Goal: Answer question/provide support: Answer question/provide support

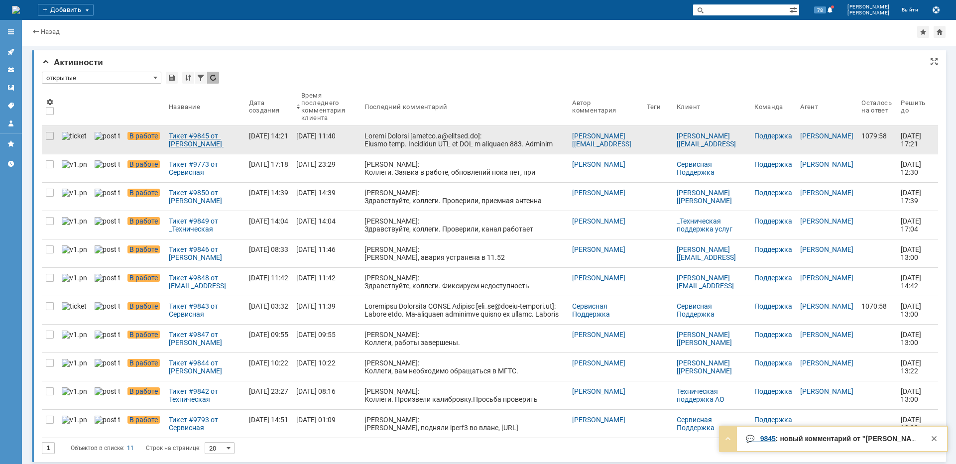
click at [202, 134] on div "Тикет #9845 от [PERSON_NAME] [[EMAIL_ADDRESS][DOMAIN_NAME]] (статус: В работе)" at bounding box center [205, 140] width 72 height 16
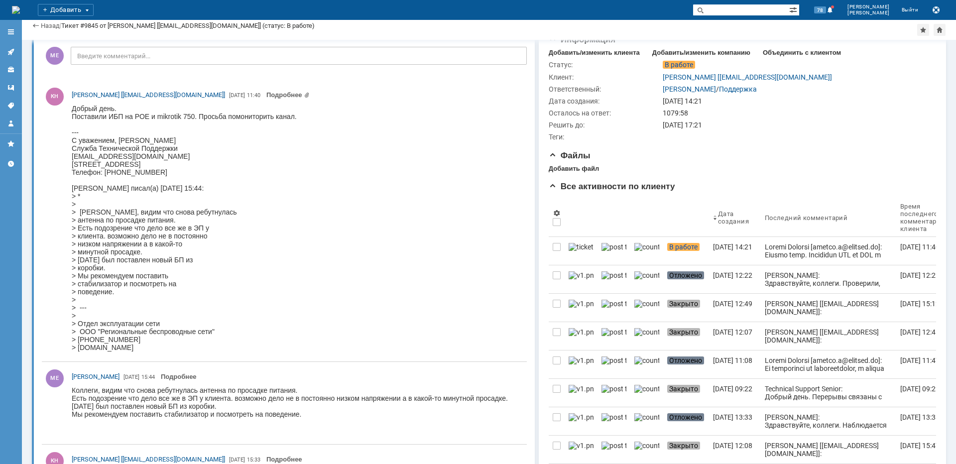
scroll to position [100, 0]
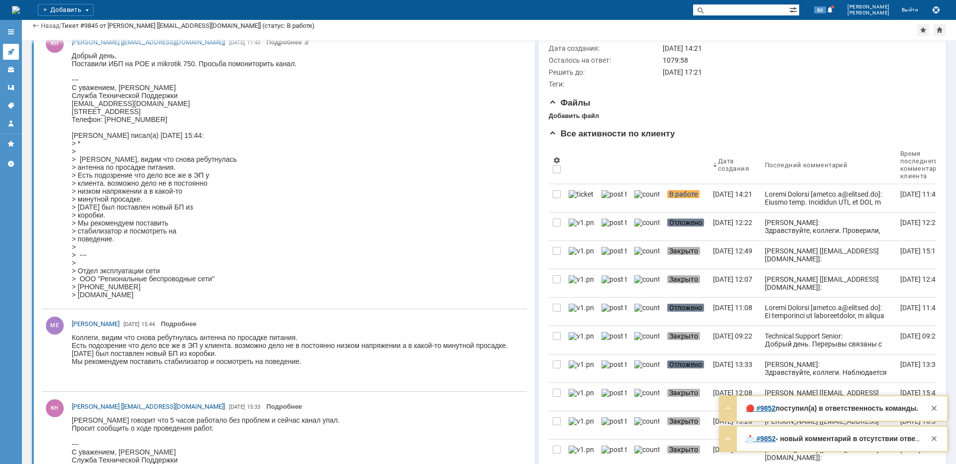
click at [14, 51] on icon at bounding box center [11, 52] width 8 height 8
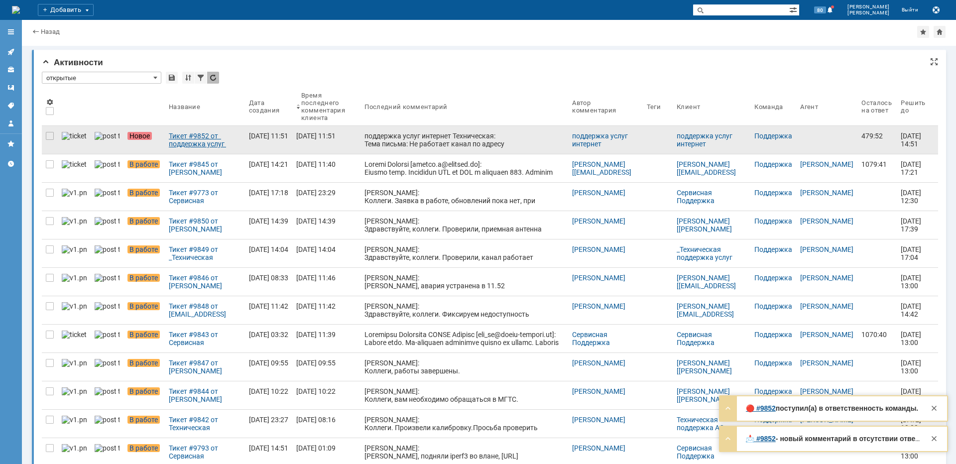
click at [175, 141] on div "Тикет #9852 от поддержка услуг интернет Техническая (статус: Новое)" at bounding box center [205, 140] width 72 height 16
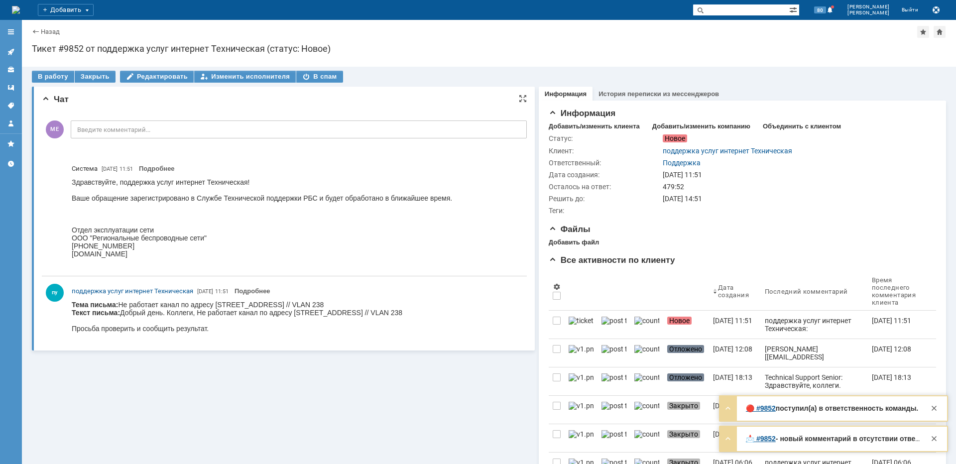
click at [249, 302] on body "Тема письма: Не работает канал по адресу [STREET_ADDRESS] // VLAN 238 Текст пис…" at bounding box center [237, 317] width 331 height 32
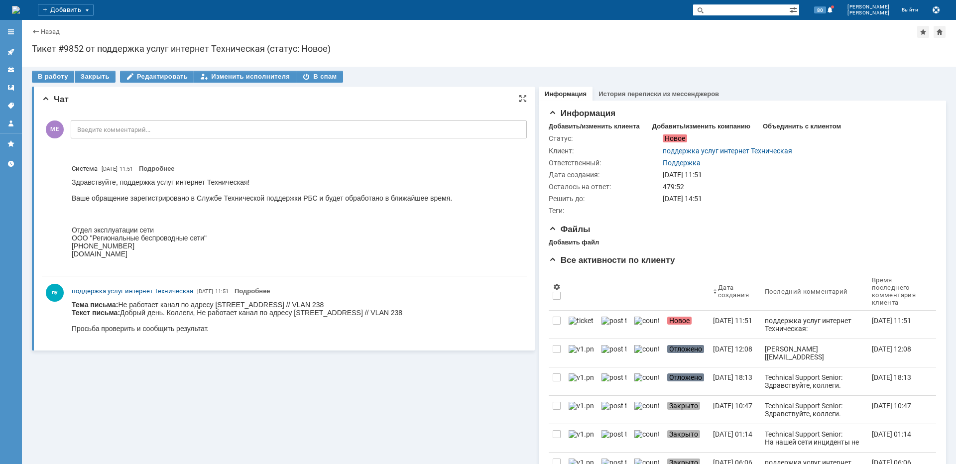
click at [256, 303] on body "Тема письма: Не работает канал по адресу [STREET_ADDRESS] // VLAN 238 Текст пис…" at bounding box center [237, 317] width 331 height 32
copy body "Поля"
click at [49, 77] on div "В работу" at bounding box center [53, 77] width 42 height 12
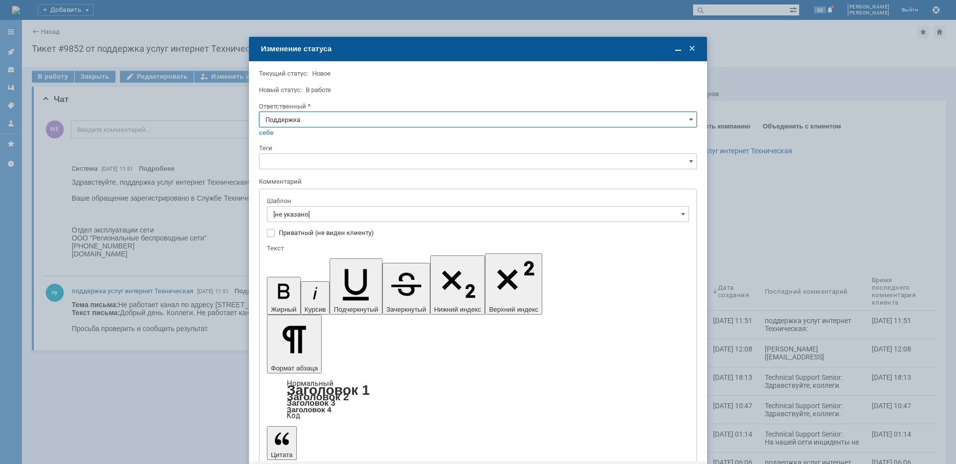
click at [320, 122] on input "Поддержка" at bounding box center [478, 120] width 438 height 16
click at [312, 215] on div "[PERSON_NAME]" at bounding box center [478, 220] width 437 height 16
type input "[PERSON_NAME]"
click at [312, 215] on input "[не указано]" at bounding box center [478, 214] width 422 height 16
type input "[PERSON_NAME]"
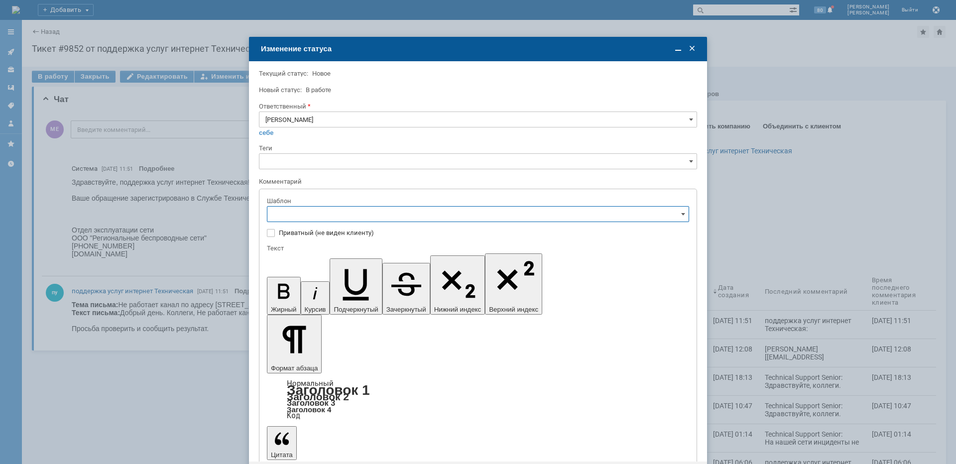
scroll to position [149, 0]
click at [391, 269] on div "[операторы] штатно период ЭП на БС" at bounding box center [478, 264] width 421 height 16
type input "[операторы] штатно период ЭП на БС"
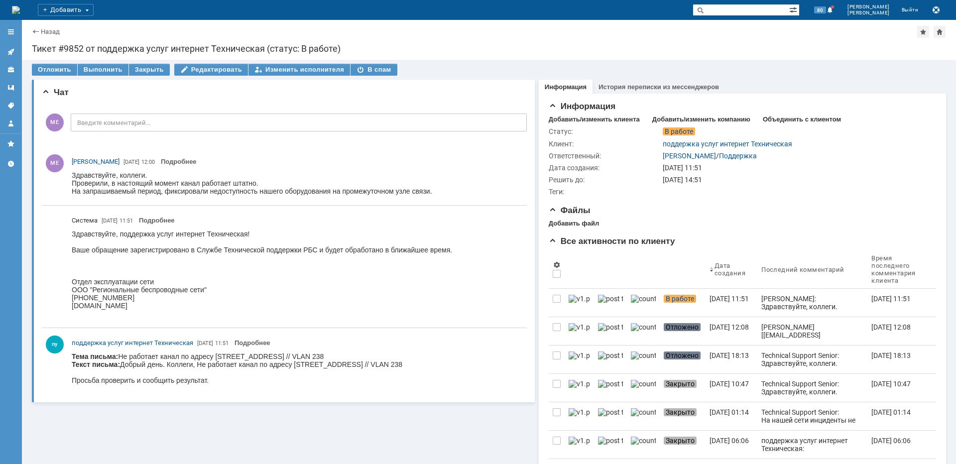
scroll to position [0, 0]
click at [16, 50] on link at bounding box center [11, 52] width 16 height 16
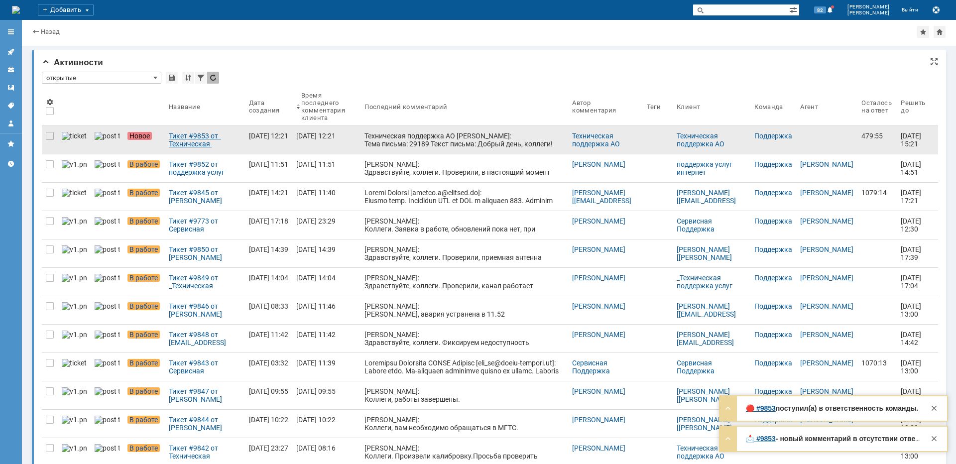
click at [187, 147] on div "Тикет #9853 от Техническая поддержка АО [PERSON_NAME] (статус: Новое)" at bounding box center [205, 140] width 72 height 16
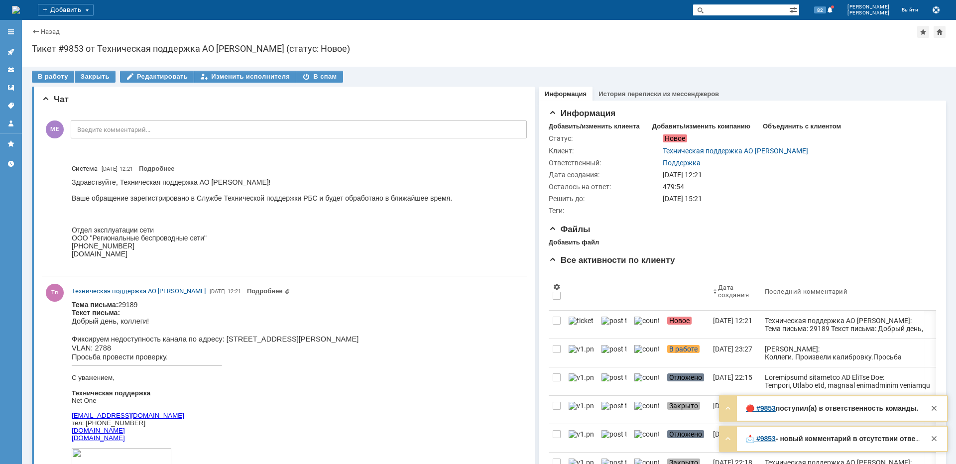
drag, startPoint x: 366, startPoint y: 340, endPoint x: 406, endPoint y: 341, distance: 39.9
click at [359, 341] on span "Добрый день, коллеги! Фиксируем недоступность канала по адресу: [STREET_ADDRESS…" at bounding box center [215, 330] width 287 height 26
copy span "[PERSON_NAME]"
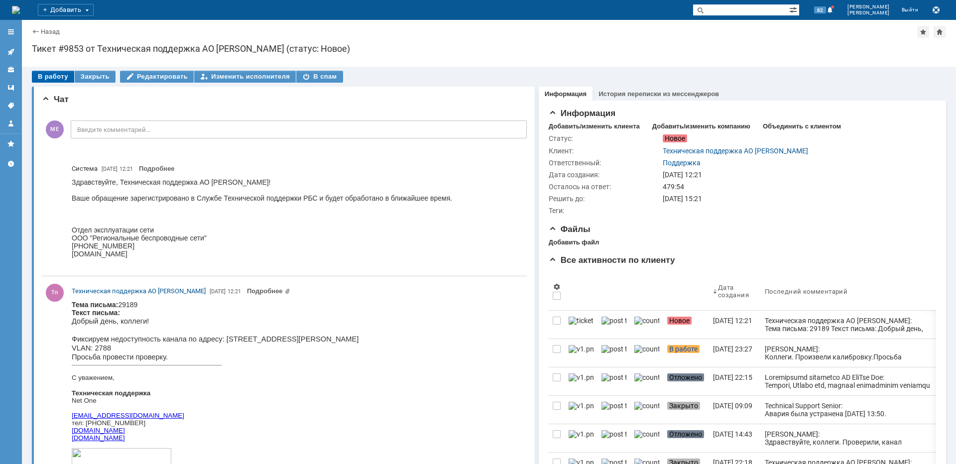
click at [49, 77] on div "В работу" at bounding box center [53, 77] width 42 height 12
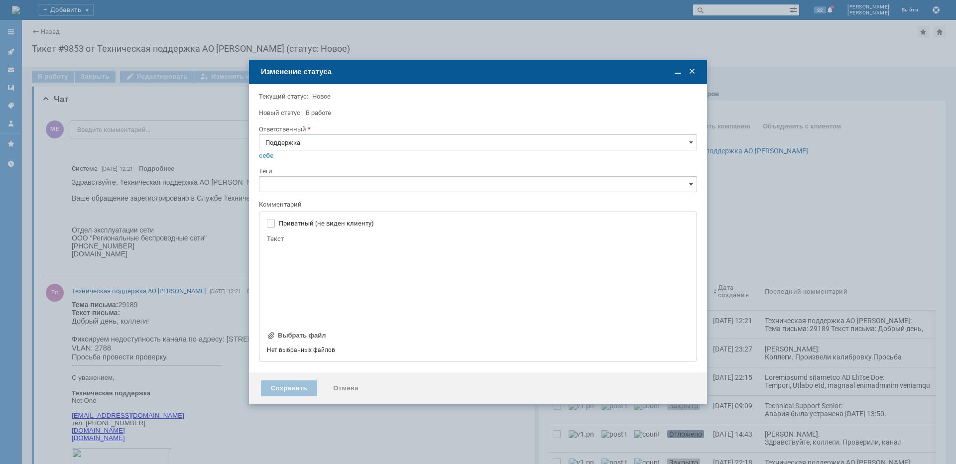
type input "[не указано]"
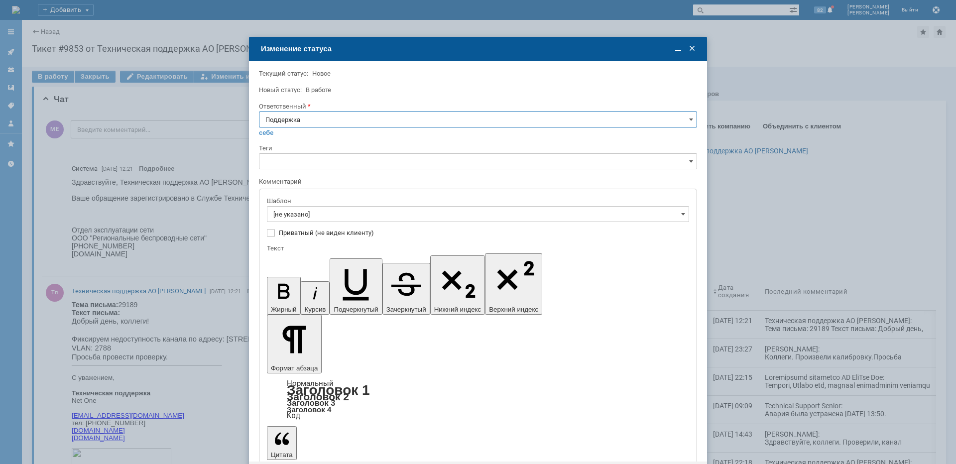
click at [366, 127] on input "Поддержка" at bounding box center [478, 120] width 438 height 16
click at [316, 229] on div "[не указано] Поддержка Technical Support Senior [PERSON_NAME] [PERSON_NAME] [PE…" at bounding box center [478, 179] width 437 height 103
click at [316, 217] on span "[PERSON_NAME]" at bounding box center [478, 220] width 425 height 8
type input "[PERSON_NAME]"
click at [317, 217] on input "[не указано]" at bounding box center [478, 214] width 422 height 16
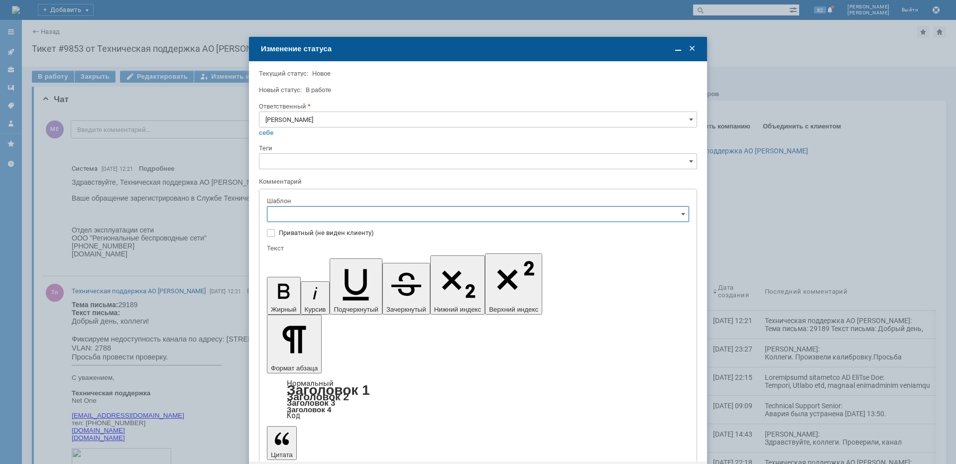
type input "[PERSON_NAME]"
click at [385, 314] on span "[операторы] штатно период ЭП на БС" at bounding box center [477, 314] width 409 height 8
type input "[операторы] штатно период ЭП на БС"
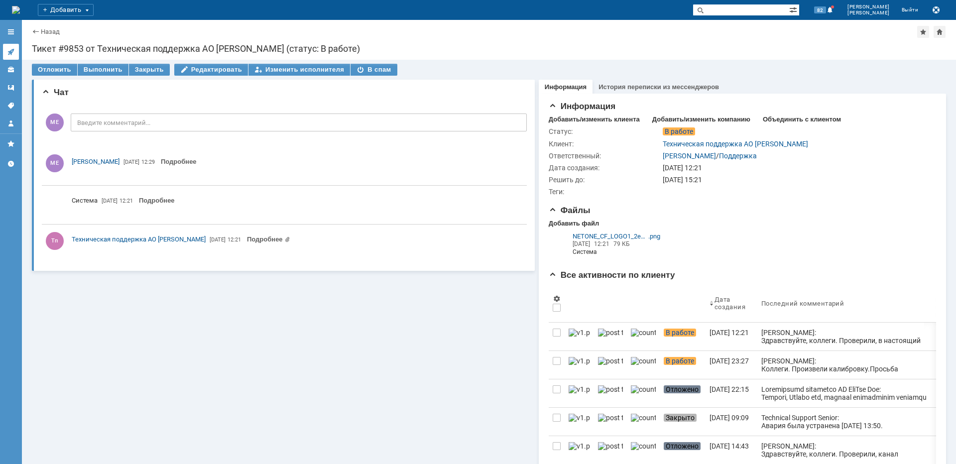
click at [9, 55] on icon at bounding box center [8, 53] width 1 height 1
